Goal: Task Accomplishment & Management: Manage account settings

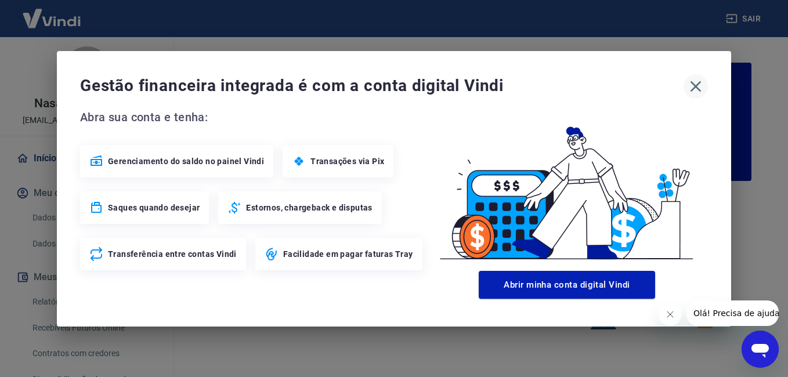
click at [695, 91] on icon "button" at bounding box center [696, 86] width 19 height 19
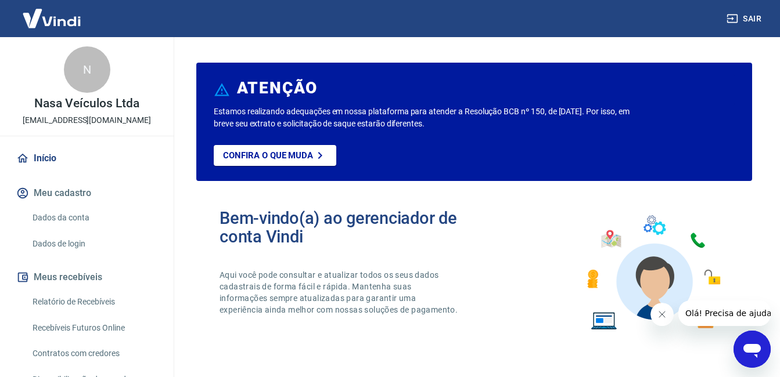
drag, startPoint x: 150, startPoint y: 118, endPoint x: 15, endPoint y: 124, distance: 135.4
click at [15, 124] on div "N Nasa Veículos Ltda [EMAIL_ADDRESS][DOMAIN_NAME]" at bounding box center [87, 86] width 174 height 99
copy p "[EMAIL_ADDRESS][DOMAIN_NAME]"
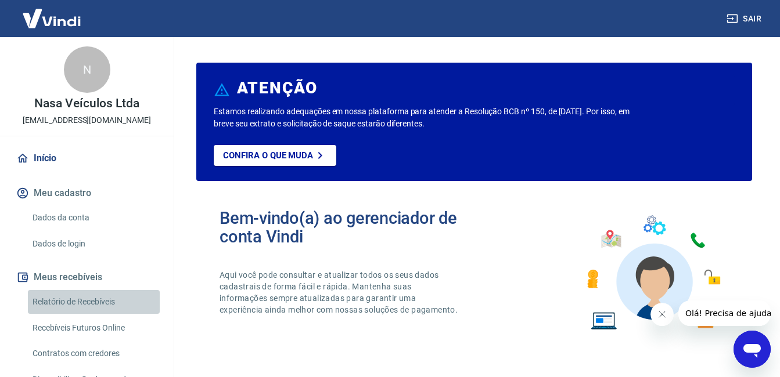
click at [105, 304] on link "Relatório de Recebíveis" at bounding box center [94, 302] width 132 height 24
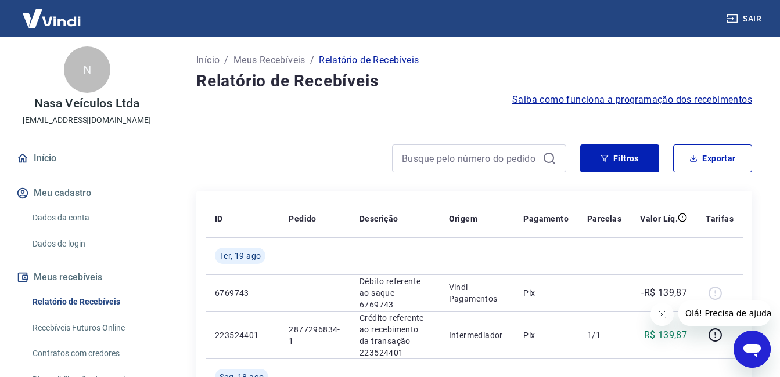
scroll to position [290, 0]
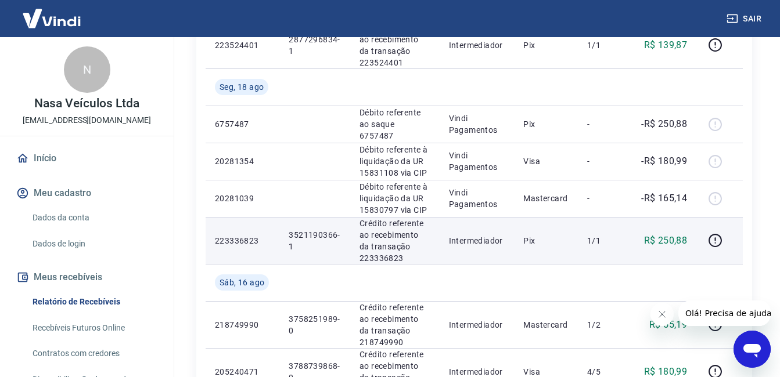
click at [320, 237] on p "3521190366-1" at bounding box center [315, 240] width 52 height 23
copy p "3521190366"
